Goal: Navigation & Orientation: Understand site structure

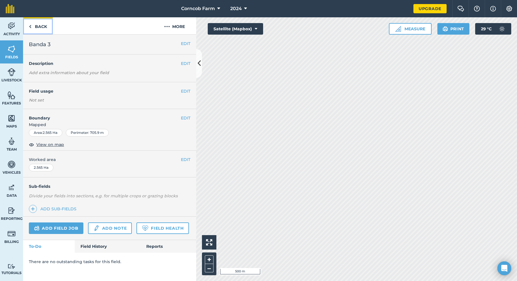
click at [30, 28] on img at bounding box center [30, 26] width 3 height 7
click at [12, 29] on img at bounding box center [11, 26] width 8 height 9
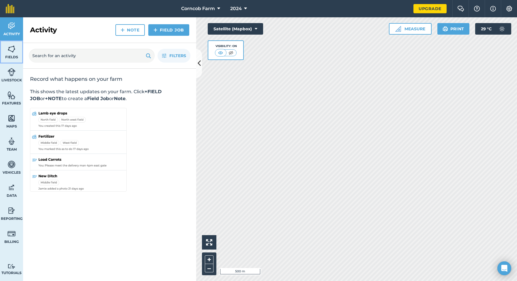
click at [9, 55] on span "Fields" at bounding box center [11, 57] width 23 height 5
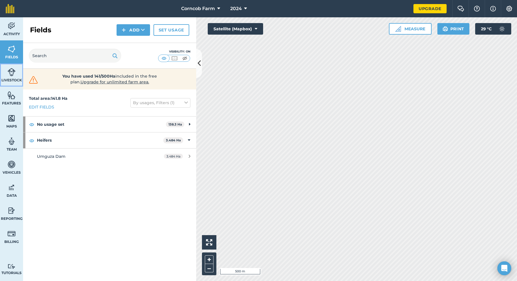
click at [10, 76] on img at bounding box center [11, 72] width 8 height 9
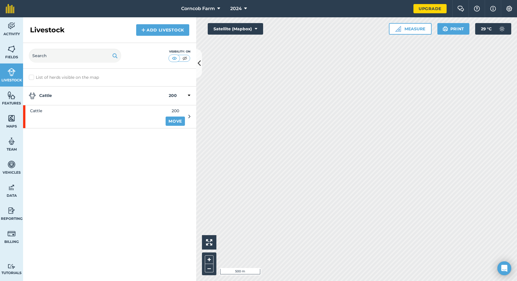
click at [32, 77] on label "List of herds visible on the map" at bounding box center [109, 77] width 161 height 6
click at [32, 77] on input "List of herds visible on the map" at bounding box center [31, 76] width 4 height 4
click at [32, 77] on label "List of herds visible on the map" at bounding box center [109, 77] width 161 height 6
click at [32, 77] on input "List of herds visible on the map" at bounding box center [31, 76] width 4 height 4
checkbox input "false"
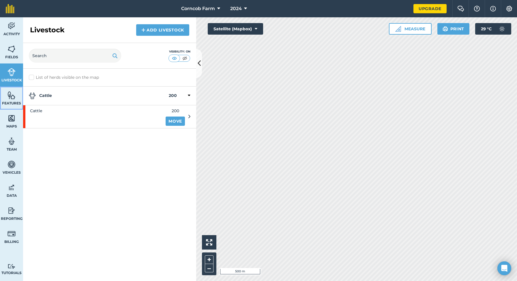
click at [8, 97] on img at bounding box center [11, 95] width 8 height 9
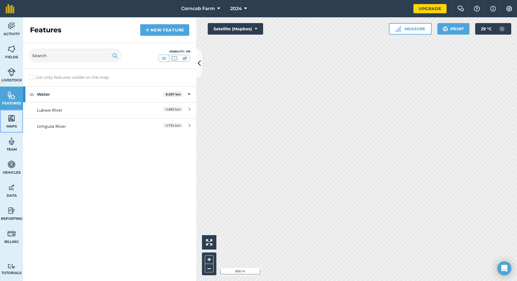
click at [13, 122] on img at bounding box center [11, 118] width 8 height 9
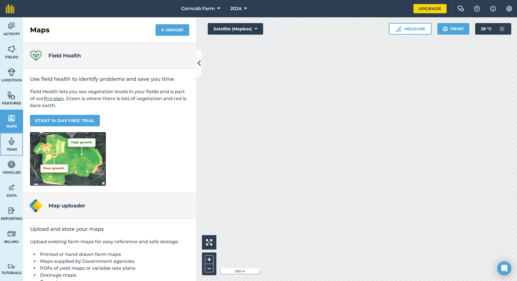
click at [12, 142] on img at bounding box center [11, 141] width 8 height 9
select select "MEMBER"
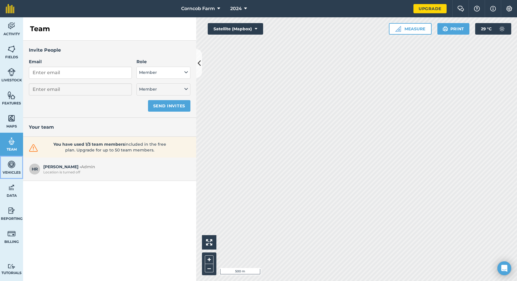
click at [8, 167] on img at bounding box center [11, 164] width 8 height 9
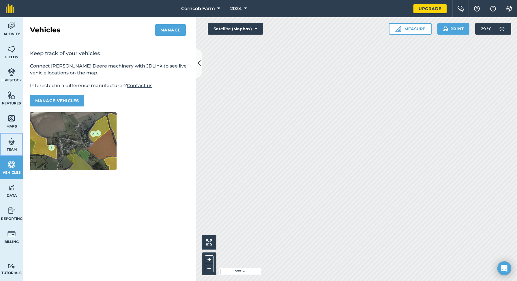
click at [11, 143] on img at bounding box center [11, 141] width 8 height 9
select select "MEMBER"
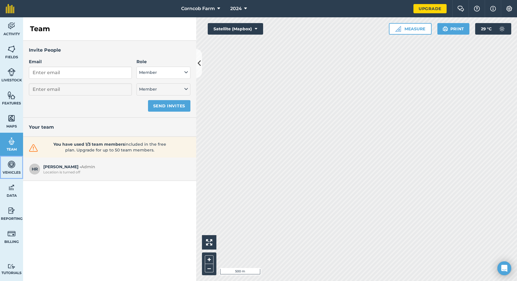
click at [10, 166] on img at bounding box center [11, 164] width 8 height 9
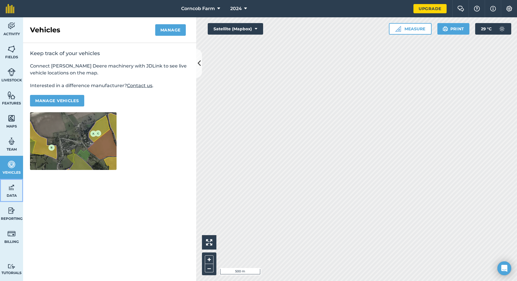
click at [7, 186] on link "Data" at bounding box center [11, 190] width 23 height 23
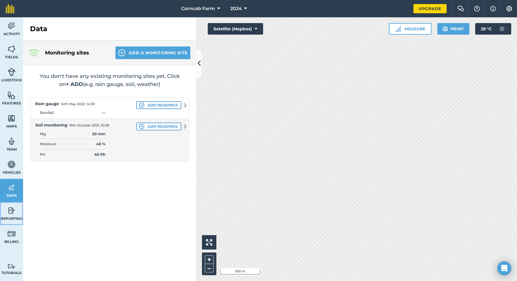
click at [9, 208] on img at bounding box center [11, 210] width 8 height 9
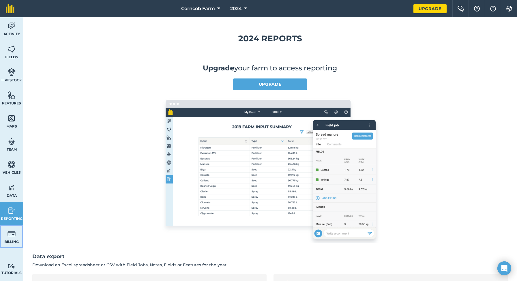
click at [11, 236] on img at bounding box center [11, 233] width 8 height 9
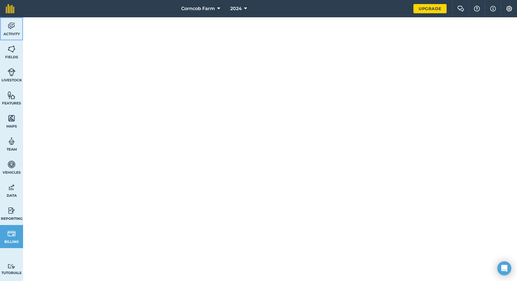
click at [12, 28] on img at bounding box center [11, 26] width 8 height 9
